Goal: Task Accomplishment & Management: Complete application form

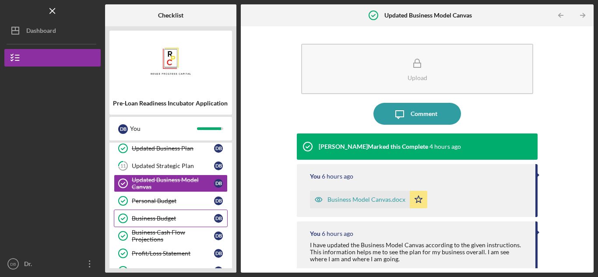
scroll to position [120, 0]
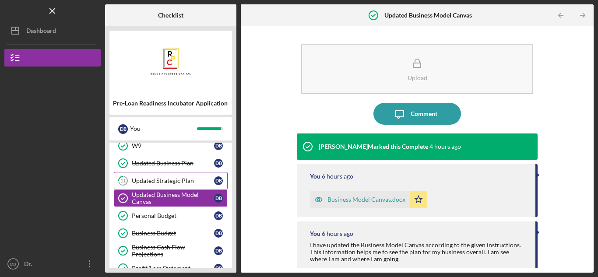
click at [182, 179] on div "Updated Strategic Plan" at bounding box center [173, 180] width 82 height 7
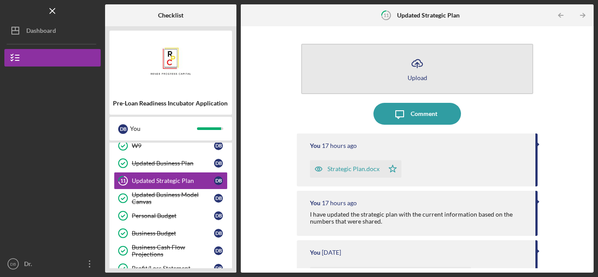
click at [417, 60] on icon "button" at bounding box center [417, 63] width 11 height 7
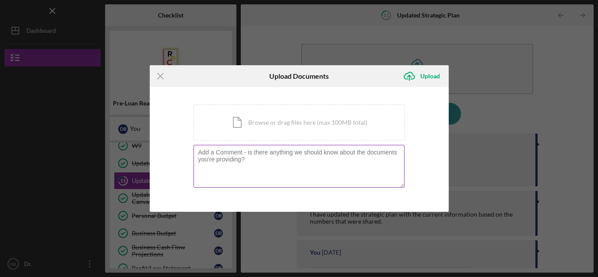
click at [284, 152] on textarea at bounding box center [298, 166] width 211 height 43
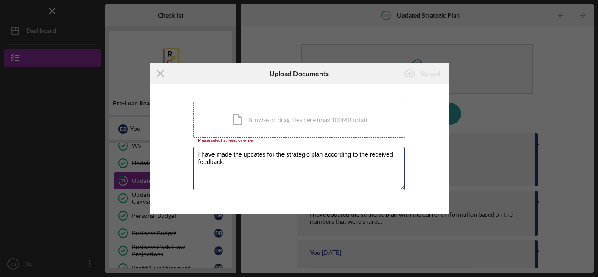
type textarea "I have made the updates for the strategic plan according to the received feedba…"
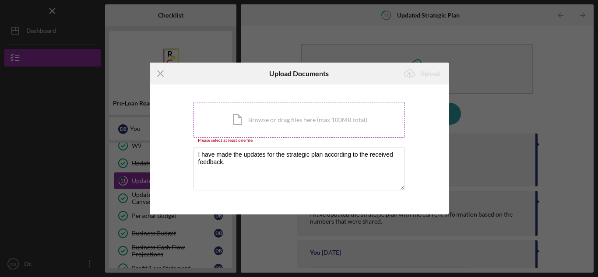
click at [298, 118] on div "Icon/Document Browse or drag files here (max 100MB total) Tap to choose files o…" at bounding box center [298, 120] width 211 height 36
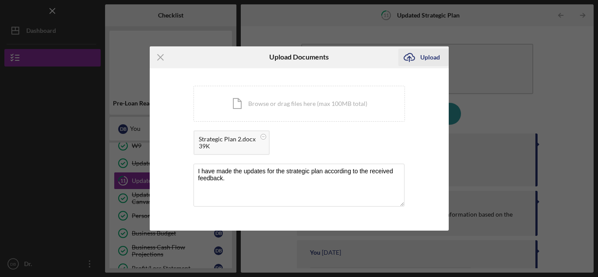
click at [431, 56] on div "Upload" at bounding box center [430, 58] width 20 height 18
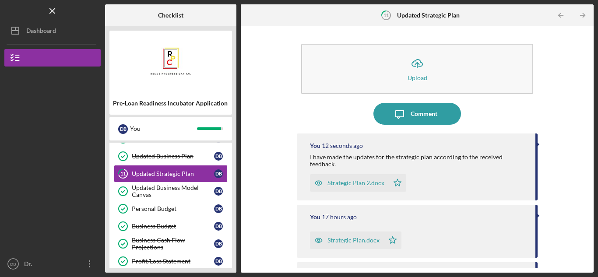
scroll to position [131, 0]
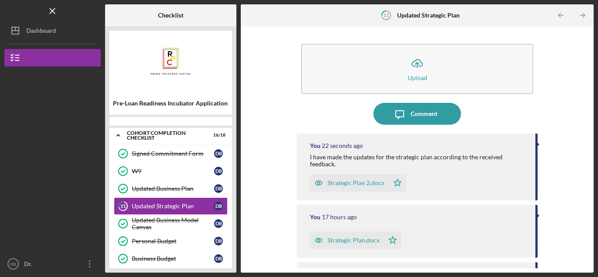
scroll to position [88, 0]
